Goal: Transaction & Acquisition: Purchase product/service

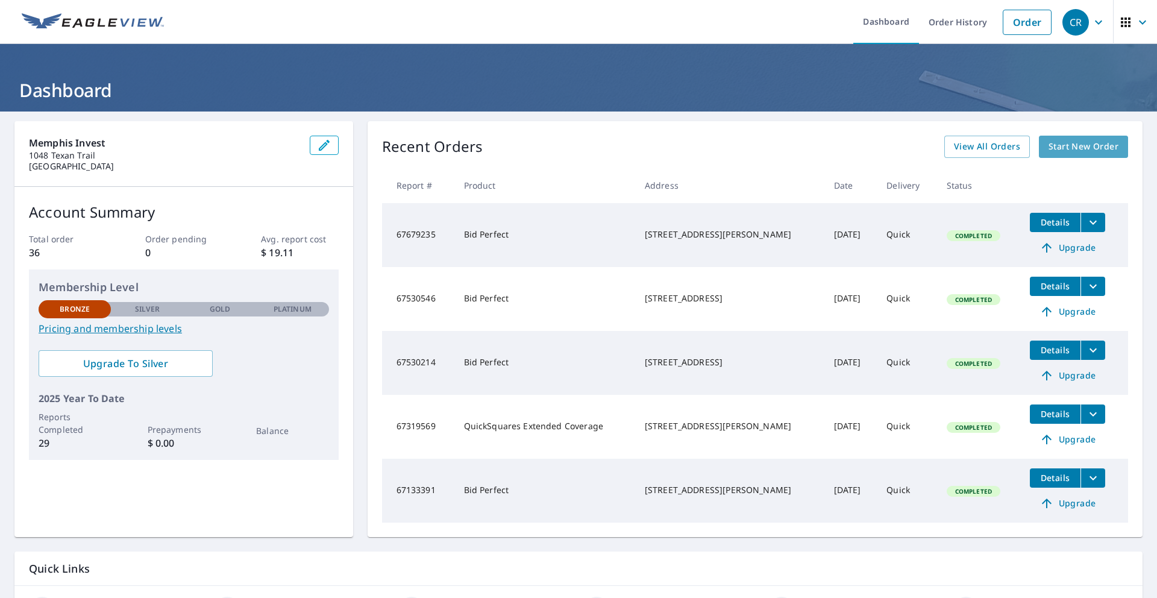
click at [1076, 148] on span "Start New Order" at bounding box center [1083, 146] width 70 height 15
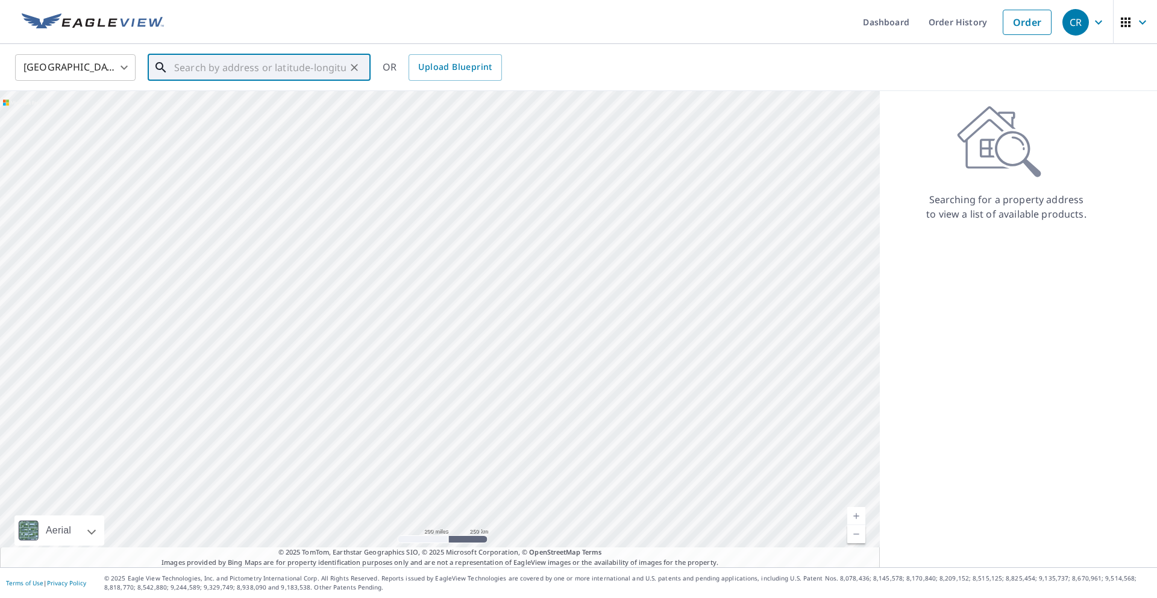
click at [297, 67] on input "text" at bounding box center [260, 68] width 172 height 34
click at [238, 65] on input "text" at bounding box center [260, 68] width 172 height 34
paste input "[STREET_ADDRESS]"
click at [267, 107] on span "[STREET_ADDRESS]" at bounding box center [266, 102] width 189 height 14
type input "[STREET_ADDRESS]"
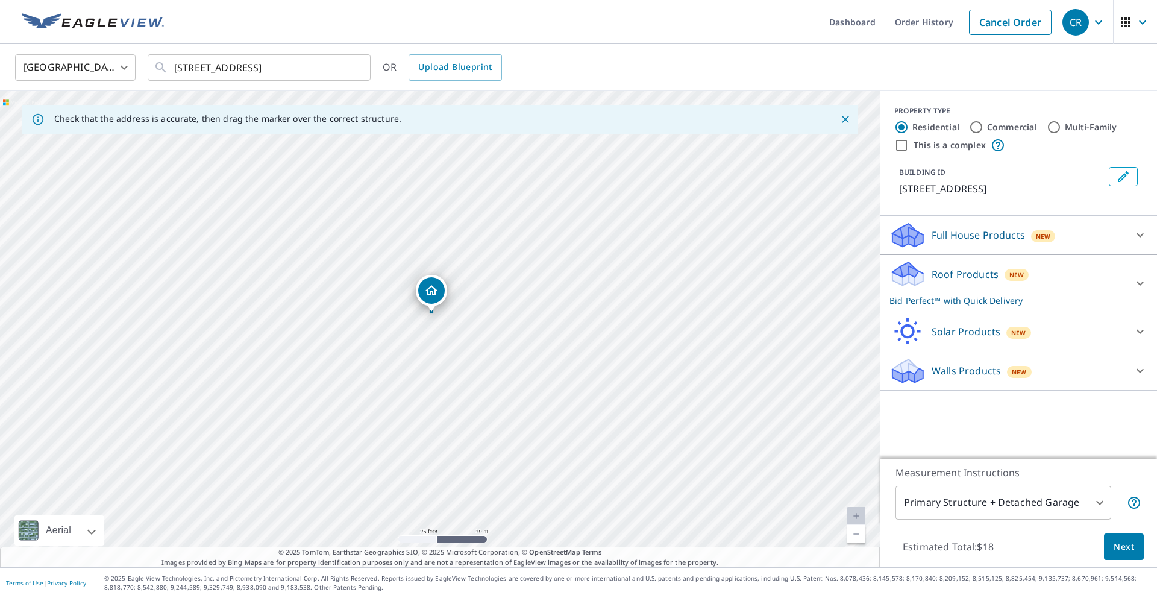
click at [1069, 235] on div "Full House Products New" at bounding box center [1007, 235] width 236 height 28
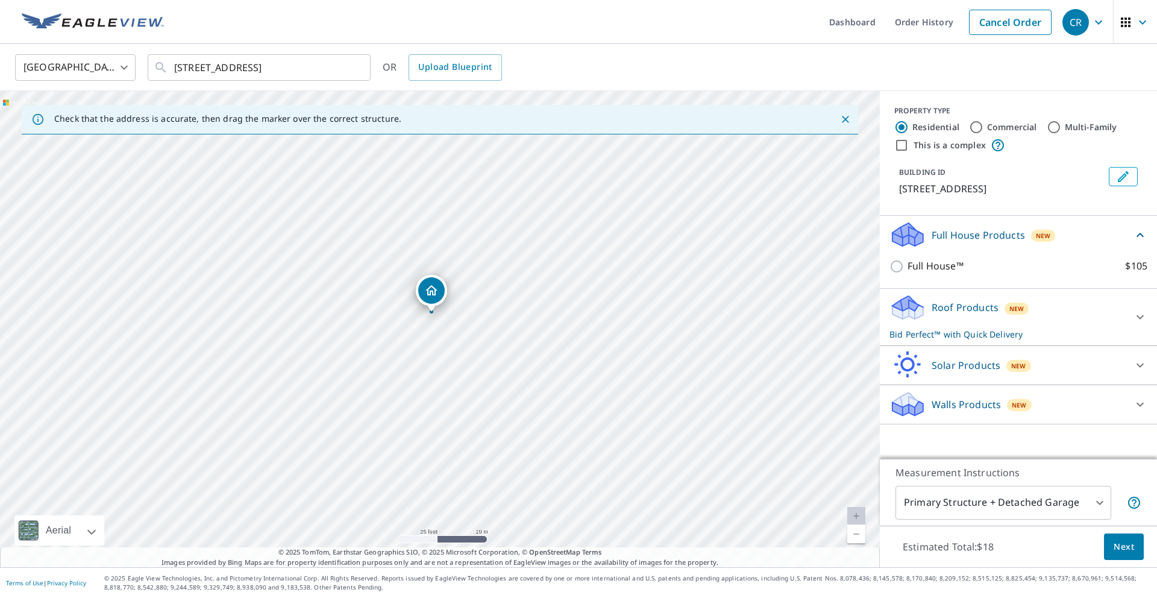
click at [1079, 234] on div "Full House Products New" at bounding box center [1010, 235] width 243 height 28
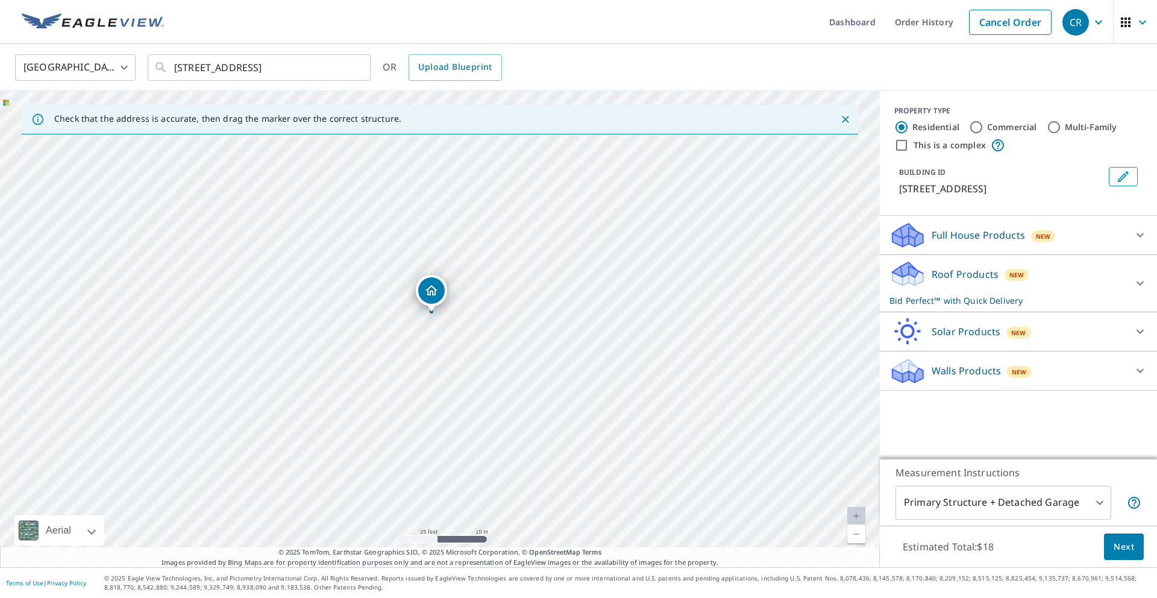
click at [1053, 293] on div "Roof Products New Bid Perfect™ with Quick Delivery" at bounding box center [1007, 283] width 236 height 47
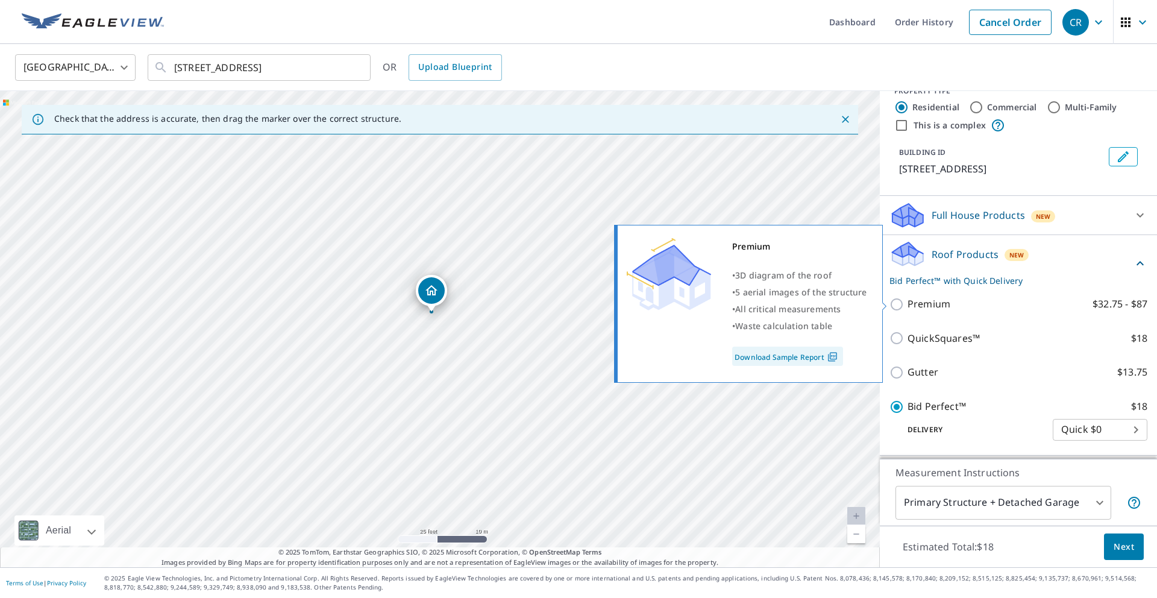
scroll to position [33, 0]
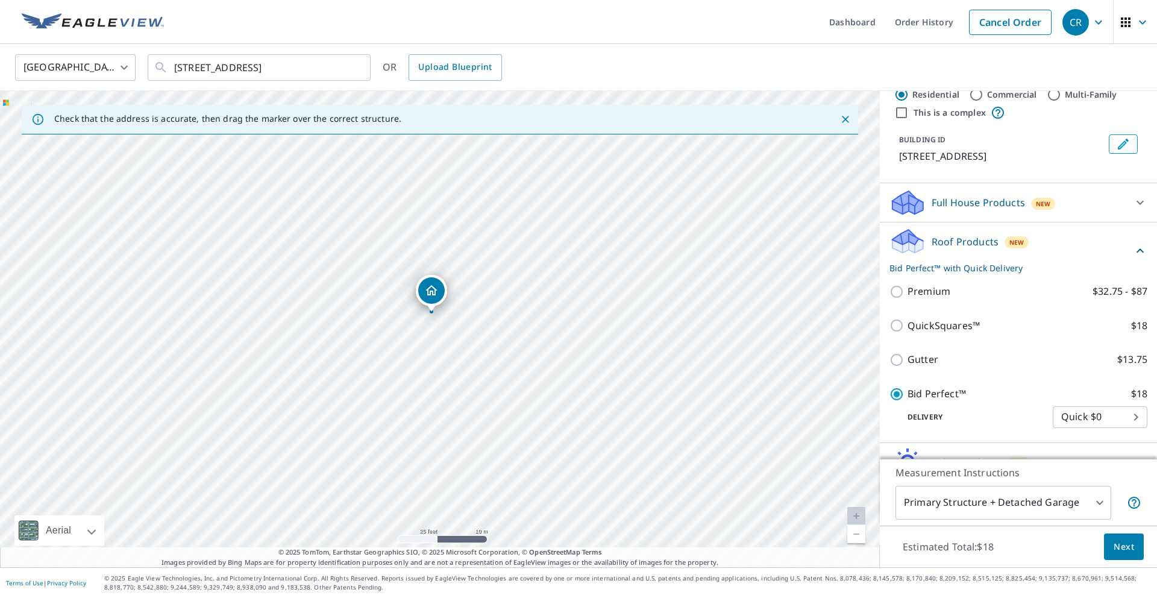
click at [964, 206] on p "Full House Products" at bounding box center [977, 202] width 93 height 14
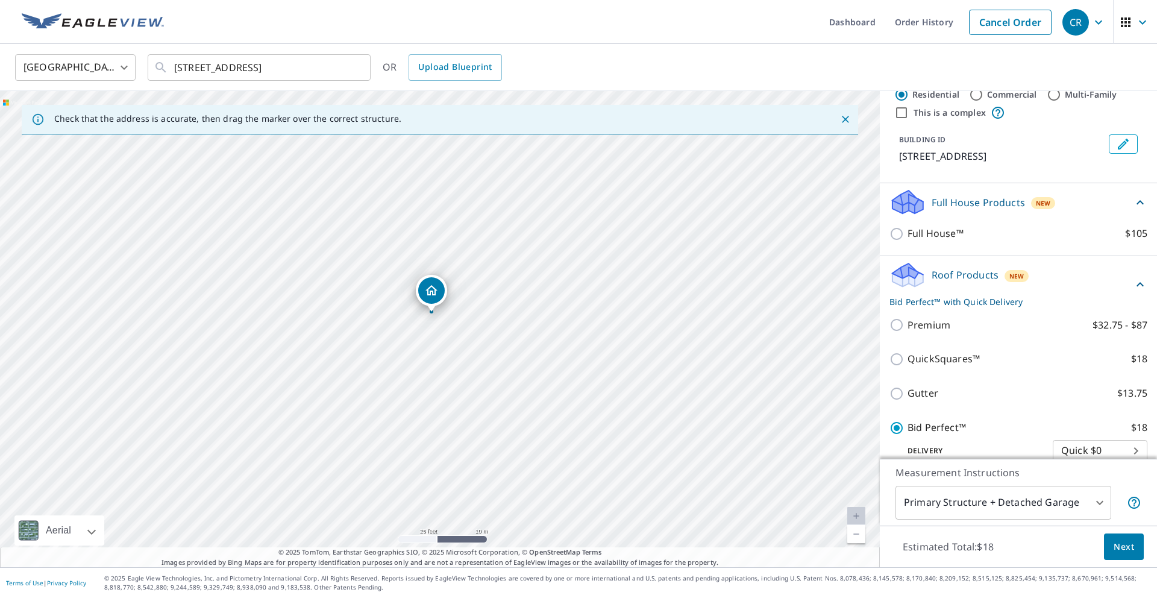
click at [964, 206] on p "Full House Products" at bounding box center [977, 202] width 93 height 14
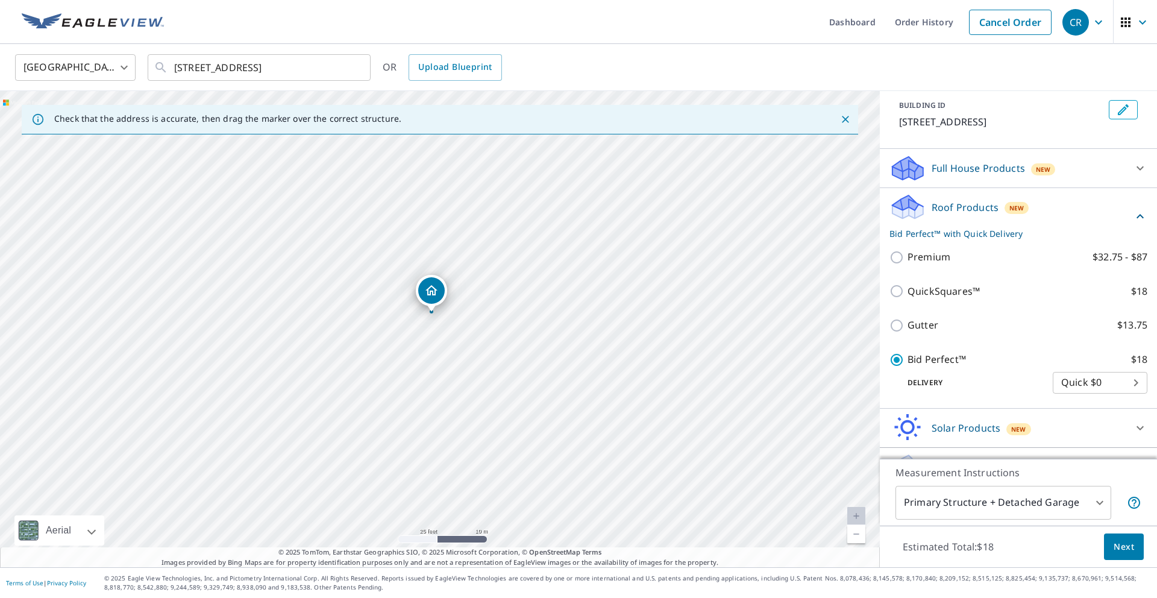
scroll to position [95, 0]
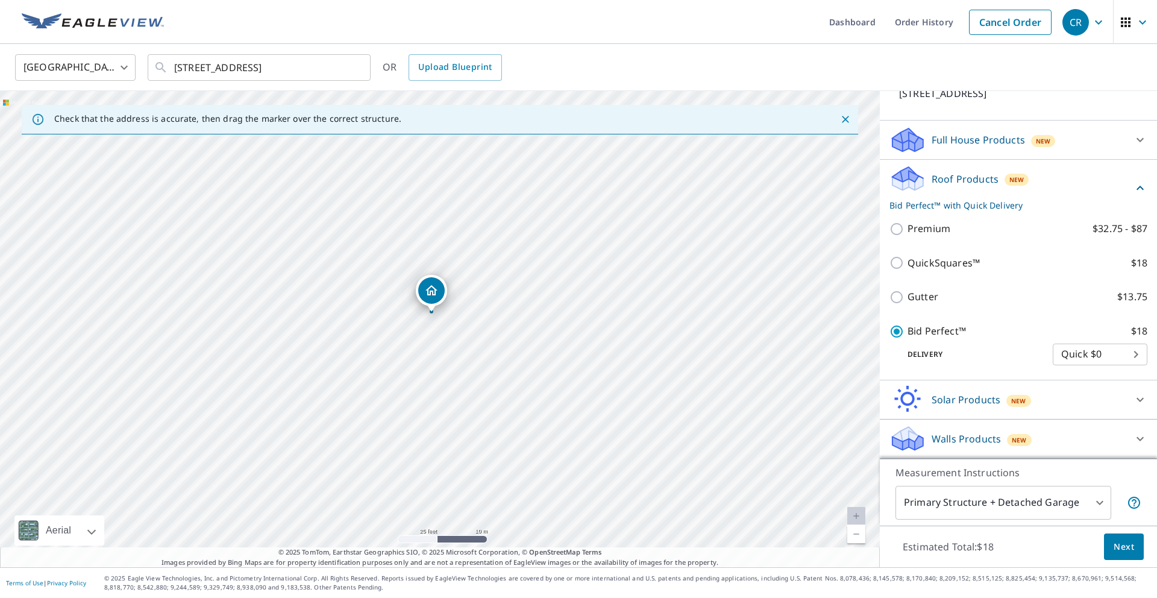
click at [1093, 356] on body "CR CR Dashboard Order History Cancel Order CR [GEOGRAPHIC_DATA] [GEOGRAPHIC_DAT…" at bounding box center [578, 299] width 1157 height 598
click at [1093, 357] on li "Quick $0" at bounding box center [1100, 354] width 95 height 22
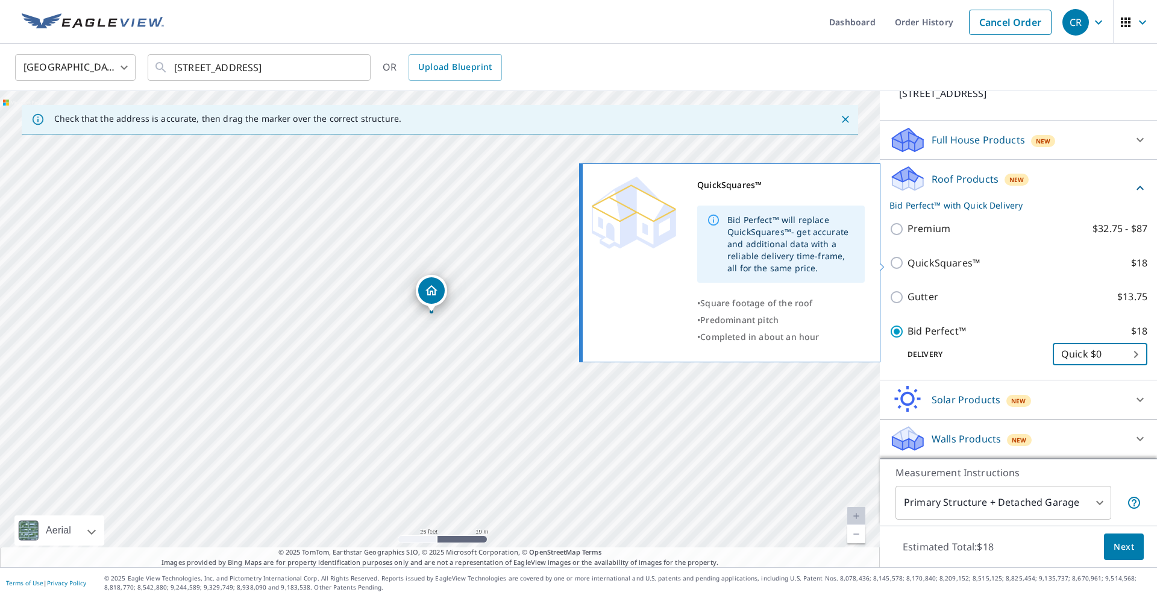
click at [937, 265] on p "QuickSquares™" at bounding box center [943, 262] width 72 height 15
click at [907, 265] on input "QuickSquares™ $18" at bounding box center [898, 262] width 18 height 14
checkbox input "true"
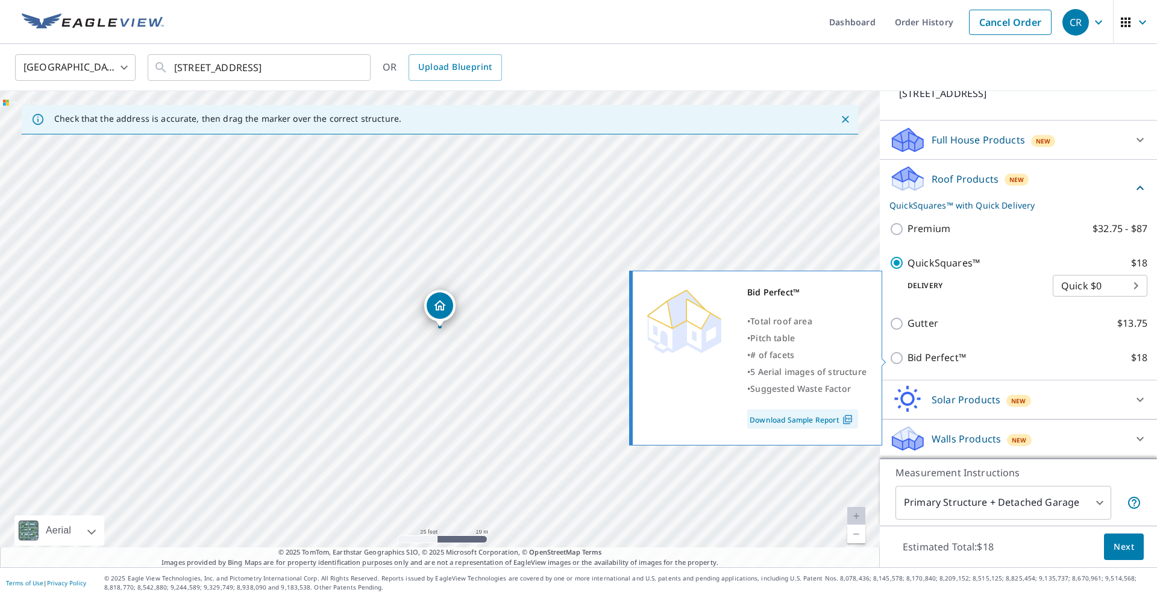
click at [942, 356] on p "Bid Perfect™" at bounding box center [936, 357] width 58 height 15
click at [907, 356] on input "Bid Perfect™ $18" at bounding box center [898, 358] width 18 height 14
checkbox input "true"
checkbox input "false"
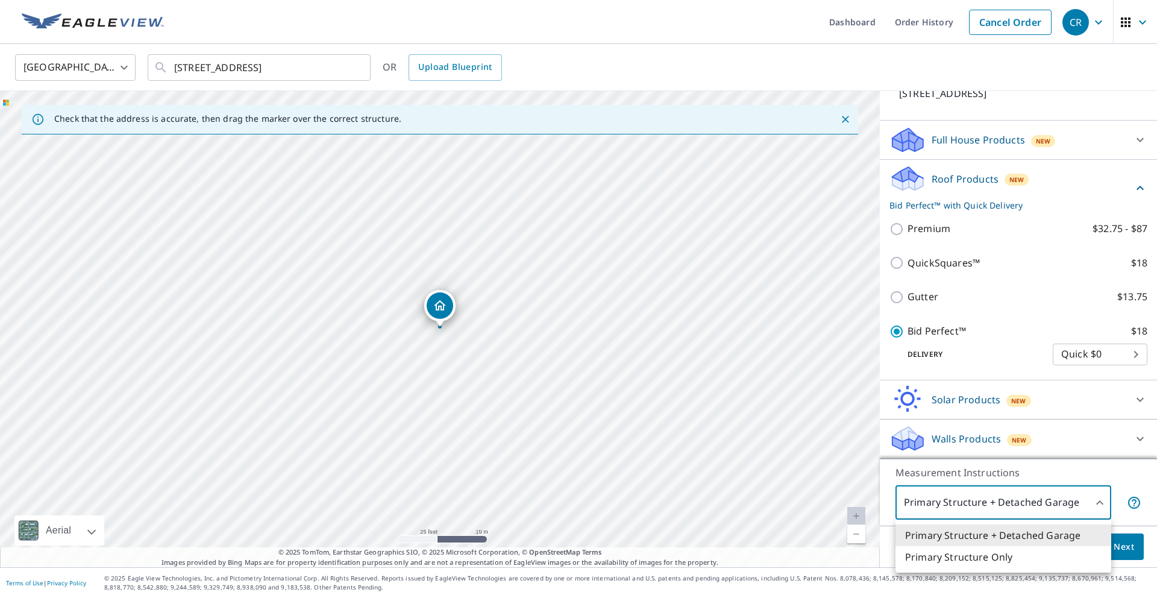
click at [1090, 501] on body "CR CR Dashboard Order History Cancel Order CR [GEOGRAPHIC_DATA] [GEOGRAPHIC_DAT…" at bounding box center [578, 299] width 1157 height 598
click at [1076, 500] on div at bounding box center [578, 299] width 1157 height 598
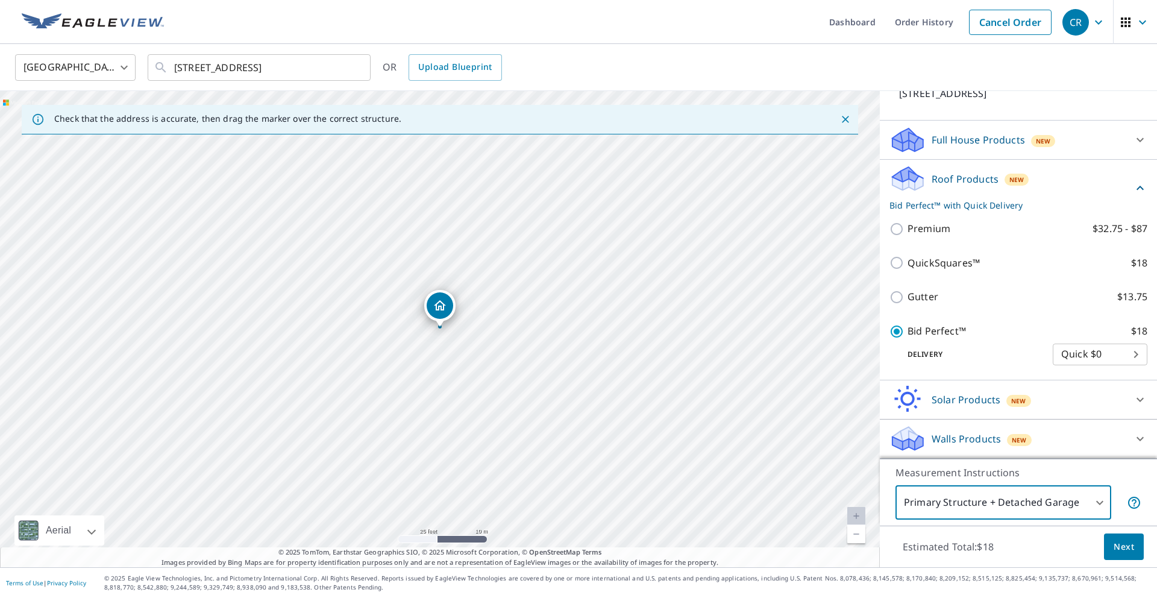
click at [1116, 548] on span "Next" at bounding box center [1123, 546] width 20 height 15
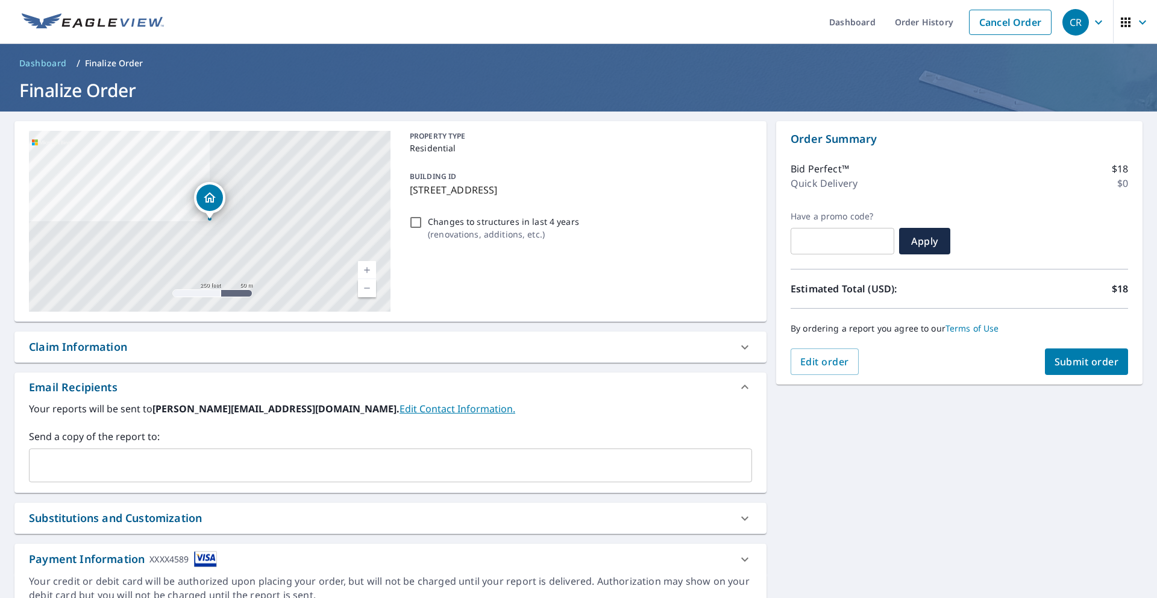
click at [118, 346] on div "Claim Information" at bounding box center [78, 347] width 98 height 16
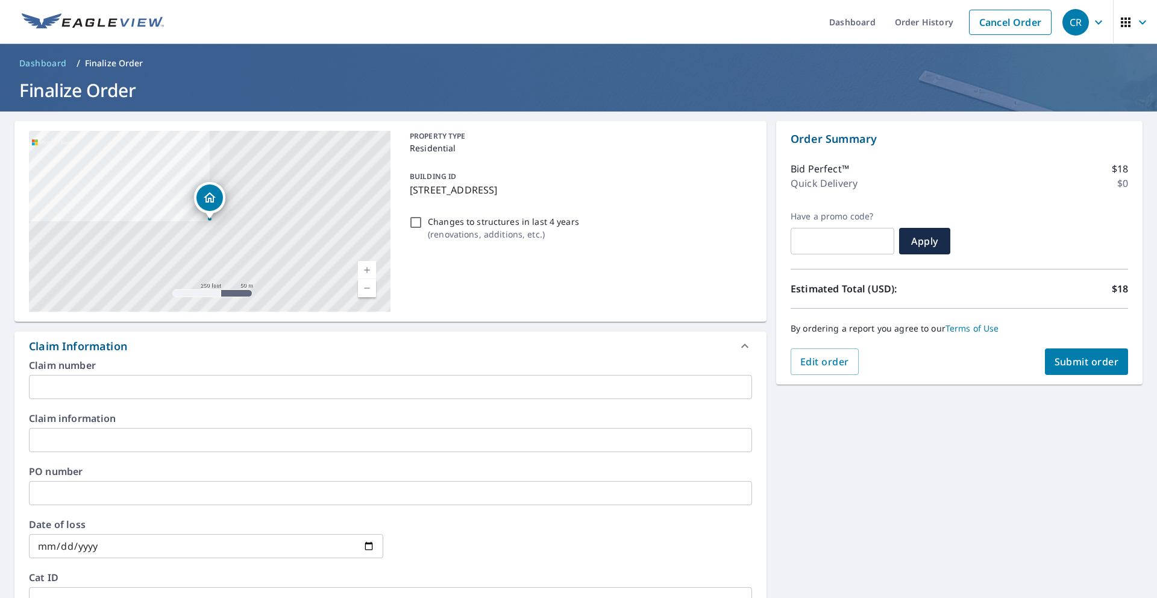
click at [195, 346] on div "Claim Information" at bounding box center [379, 346] width 701 height 16
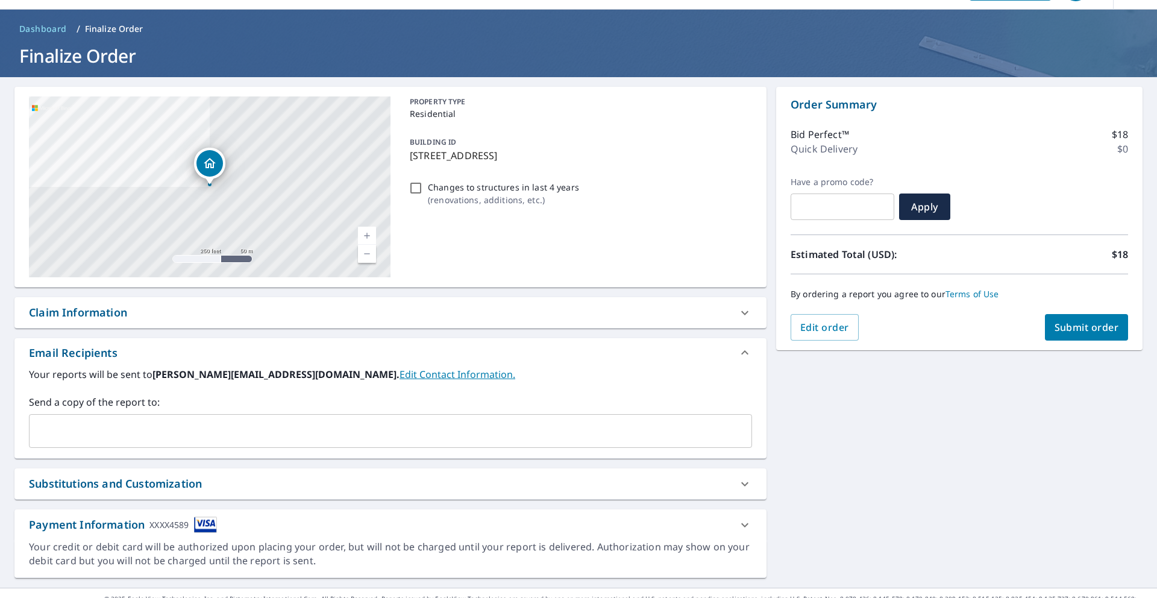
click at [127, 461] on div "[STREET_ADDRESS] Aerial Road A standard road map Aerial A detailed look from ab…" at bounding box center [390, 332] width 752 height 491
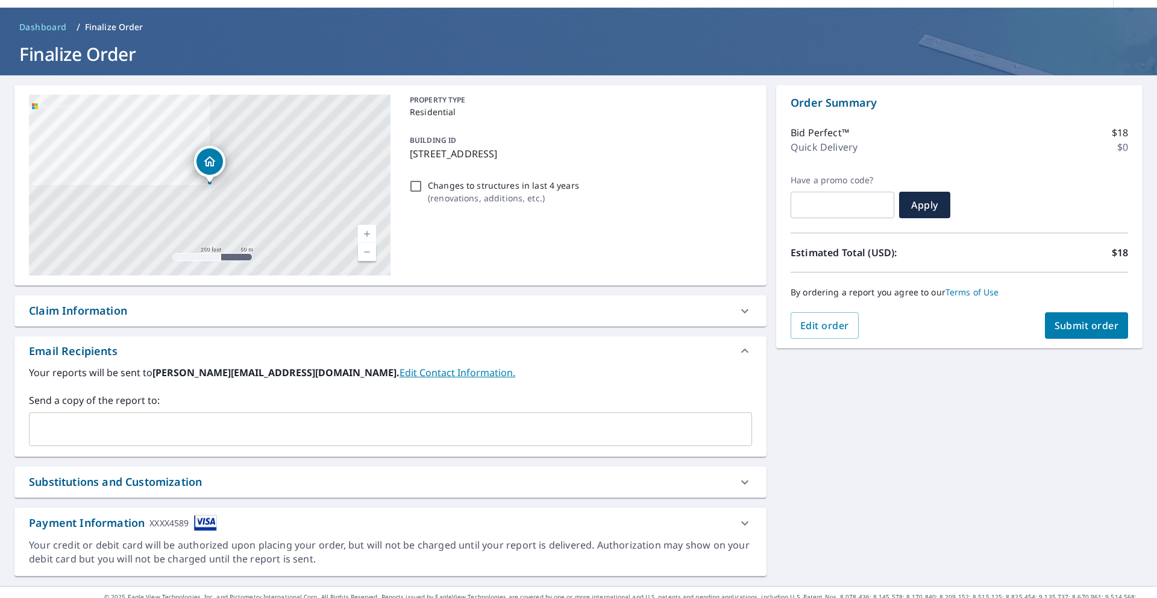
scroll to position [34, 0]
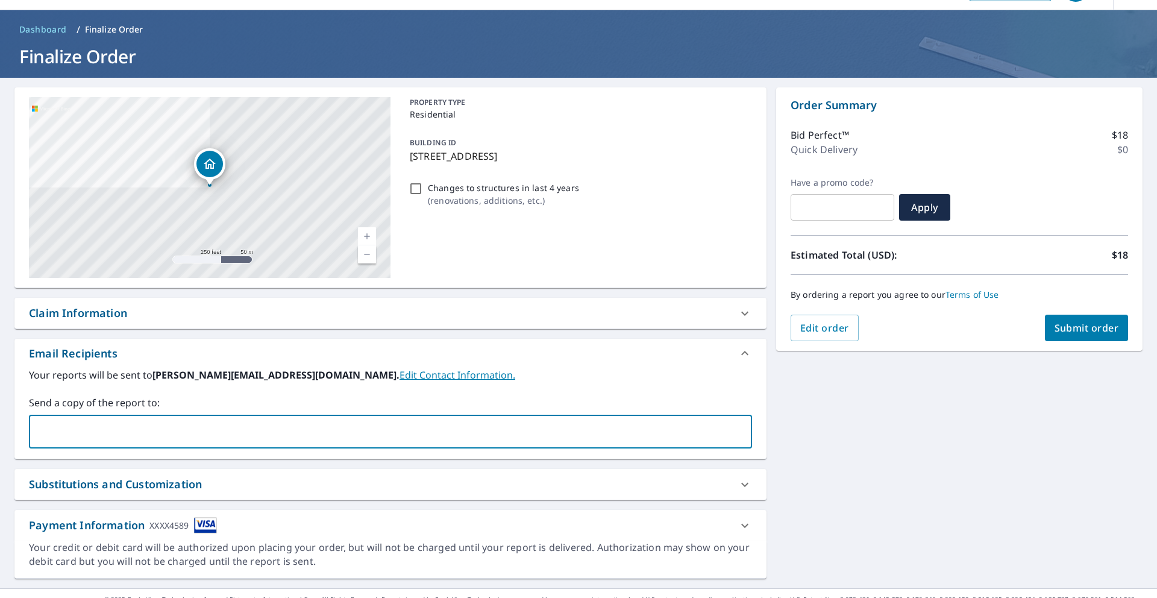
click at [143, 439] on input "text" at bounding box center [381, 431] width 694 height 23
type input "[EMAIL_ADDRESS][DOMAIN_NAME]"
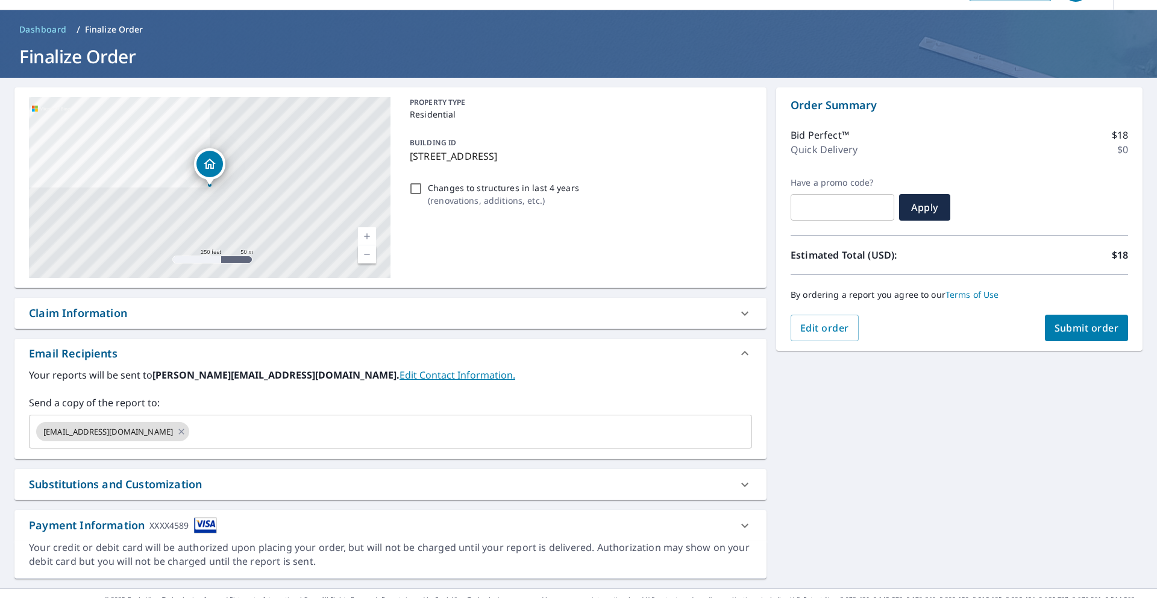
click at [557, 396] on label "Send a copy of the report to:" at bounding box center [390, 402] width 723 height 14
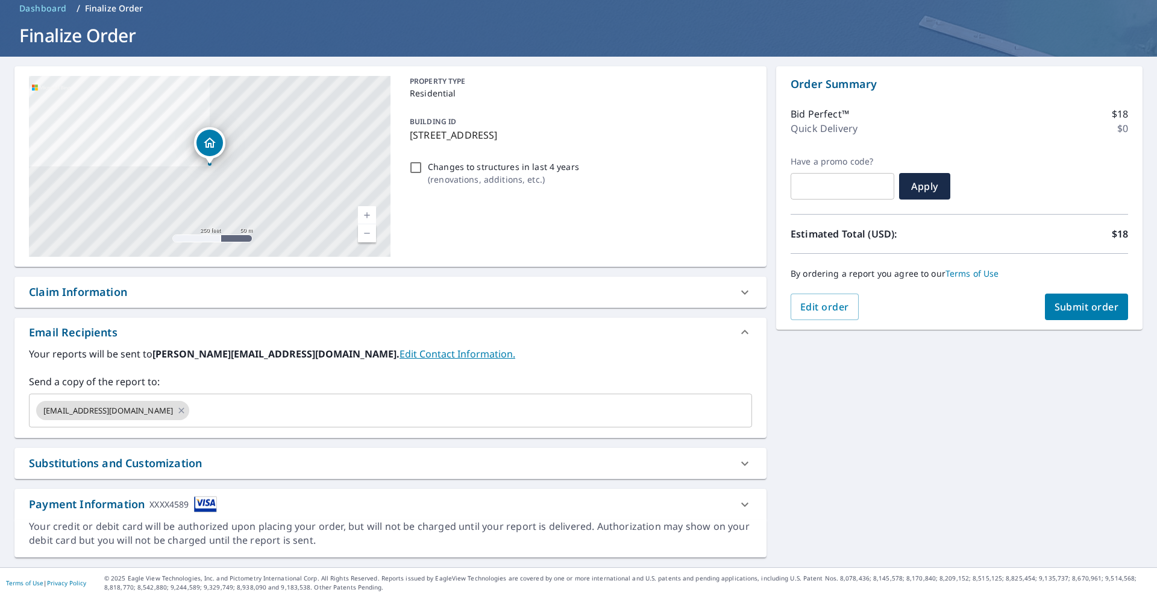
click at [1093, 311] on span "Submit order" at bounding box center [1086, 306] width 64 height 13
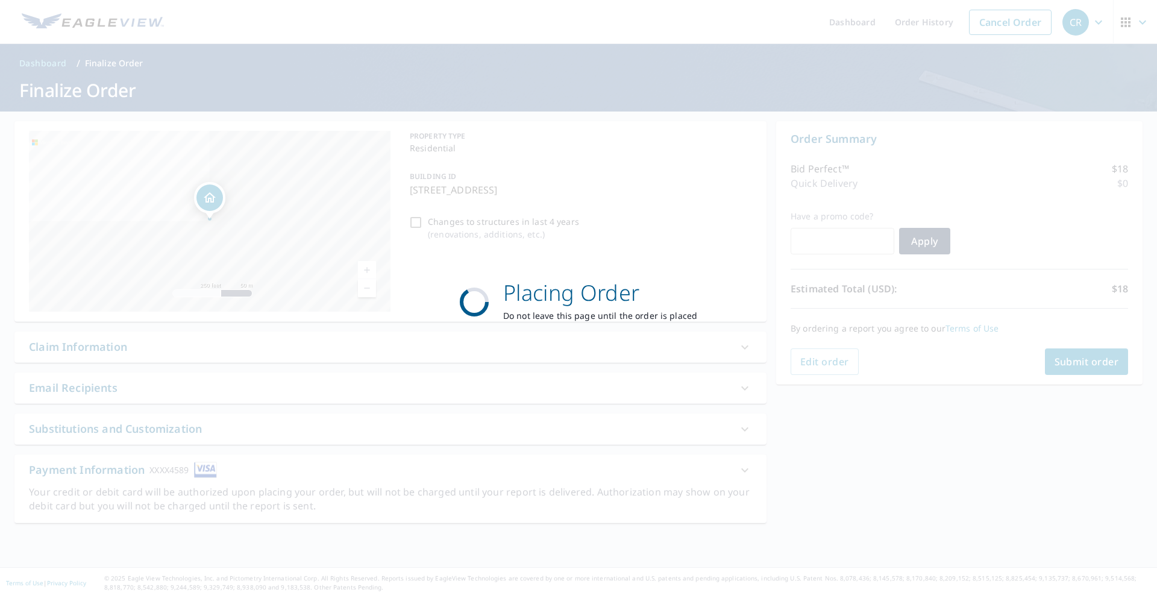
scroll to position [0, 0]
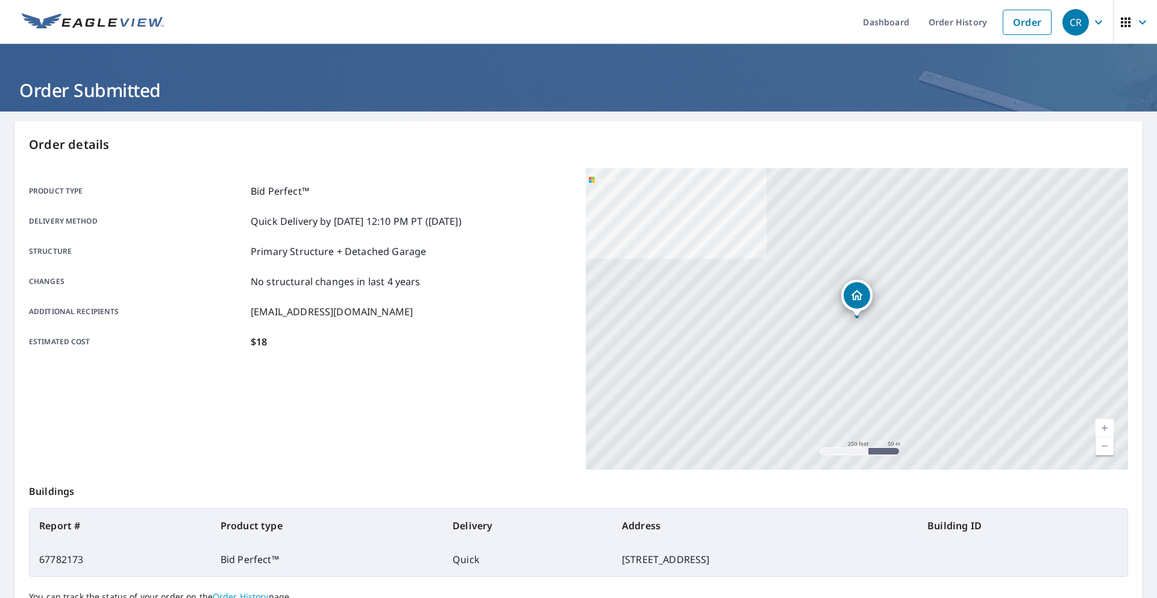
scroll to position [111, 0]
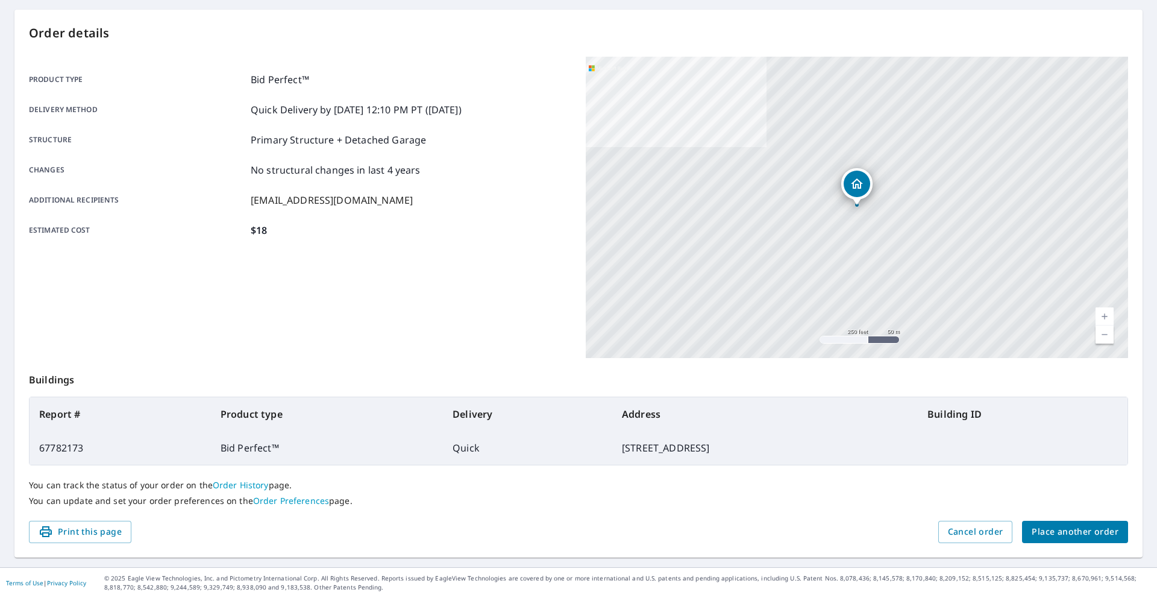
click at [338, 138] on p "Primary Structure + Detached Garage" at bounding box center [338, 140] width 175 height 14
click at [337, 140] on p "Primary Structure + Detached Garage" at bounding box center [338, 140] width 175 height 14
click at [338, 140] on p "Primary Structure + Detached Garage" at bounding box center [338, 140] width 175 height 14
click at [368, 142] on p "Primary Structure + Detached Garage" at bounding box center [338, 140] width 175 height 14
